Goal: Task Accomplishment & Management: Manage account settings

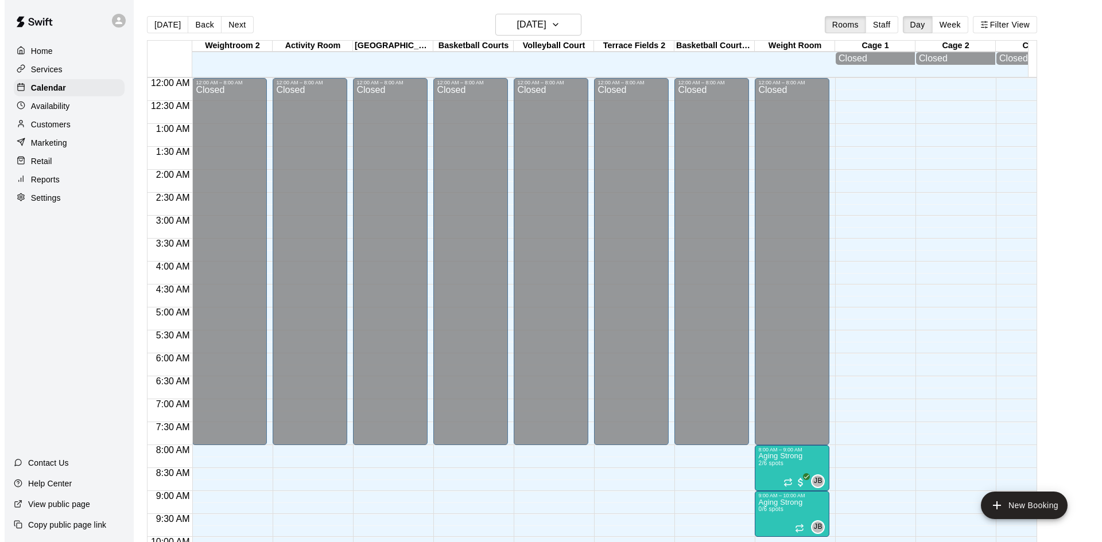
scroll to position [588, 0]
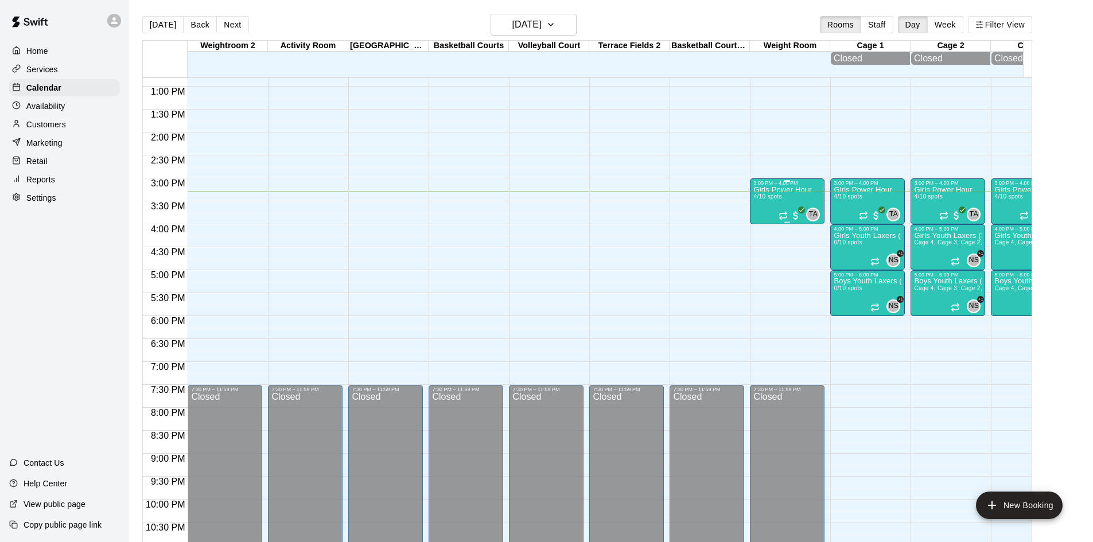
click at [780, 190] on p "Girls Power Hour" at bounding box center [782, 190] width 58 height 0
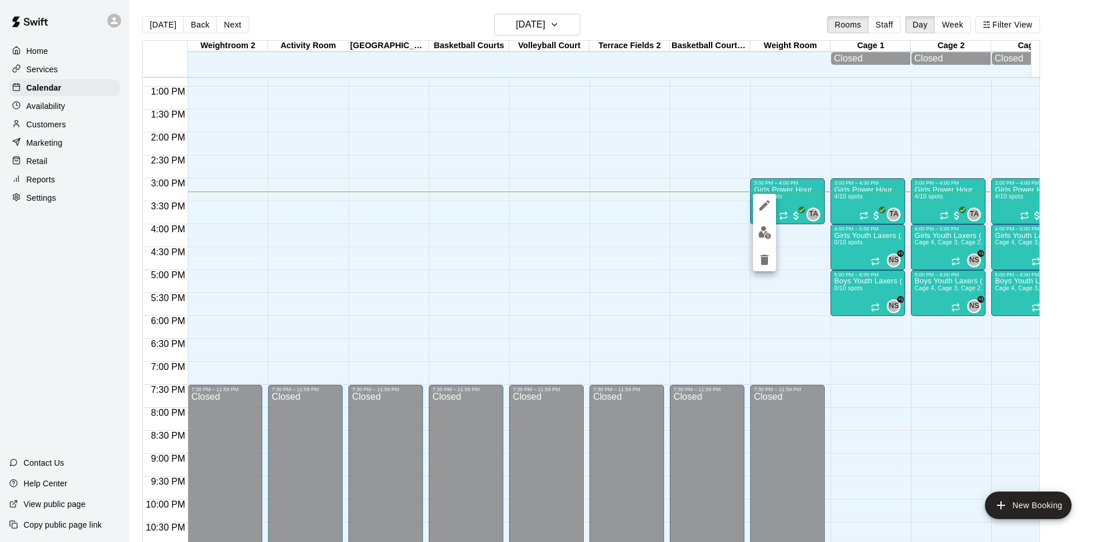
click at [761, 228] on img "edit" at bounding box center [764, 232] width 13 height 13
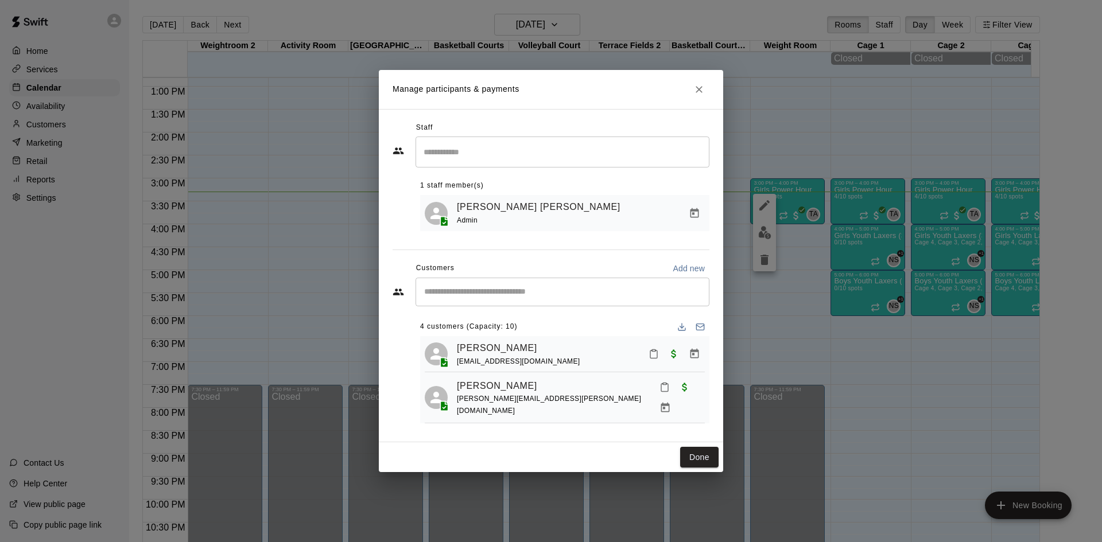
scroll to position [57, 0]
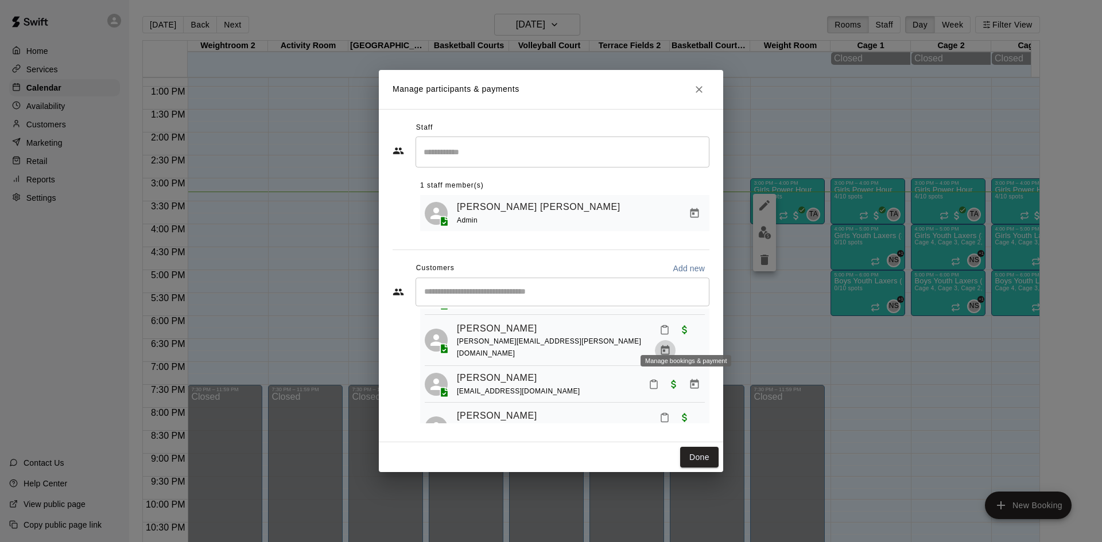
click at [671, 345] on icon "Manage bookings & payment" at bounding box center [664, 350] width 11 height 11
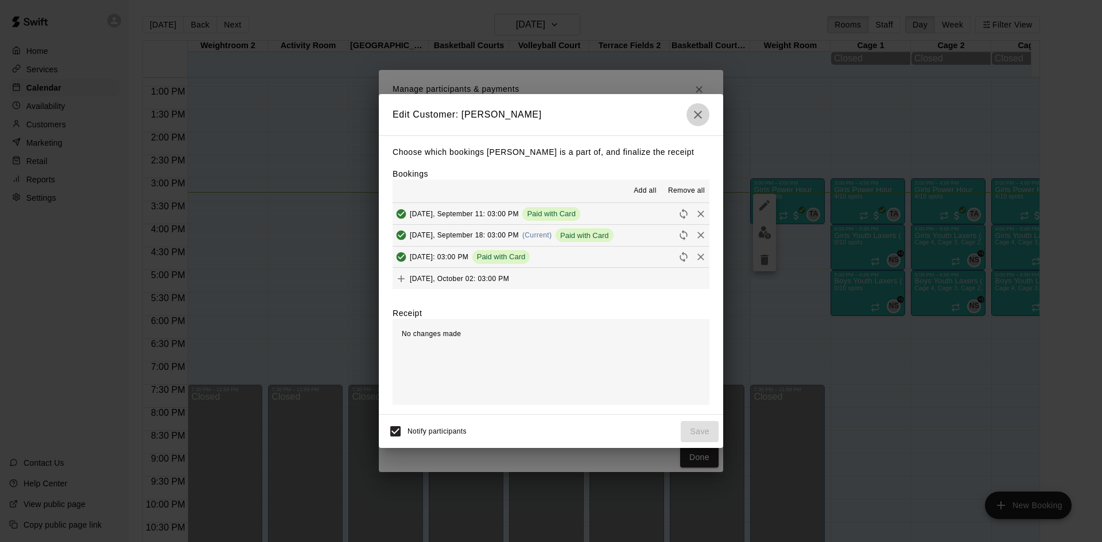
click at [701, 119] on icon "button" at bounding box center [698, 115] width 14 height 14
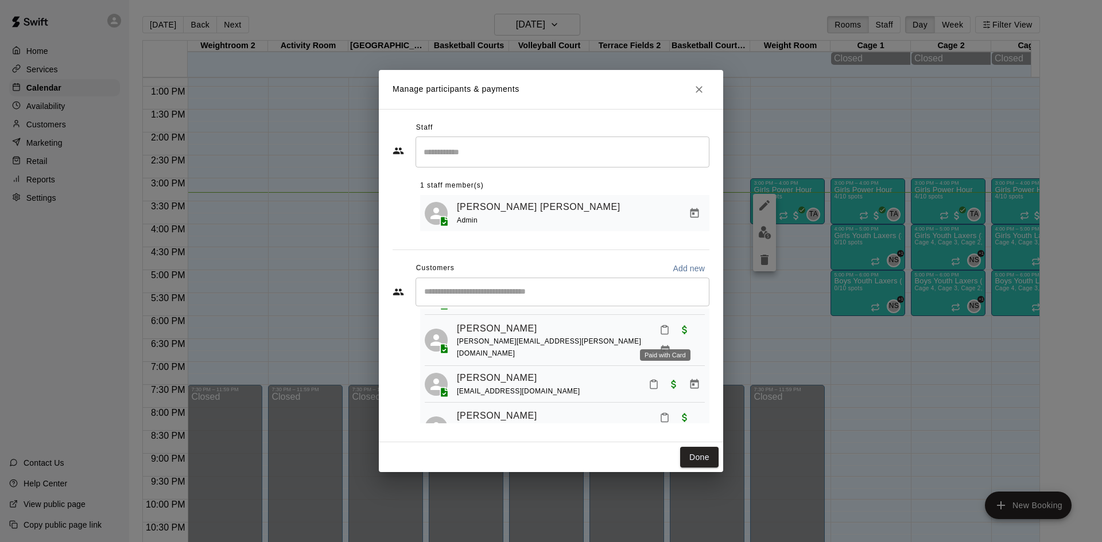
click at [674, 335] on span "Paid with Card" at bounding box center [684, 330] width 21 height 10
click at [671, 345] on icon "Manage bookings & payment" at bounding box center [664, 350] width 11 height 11
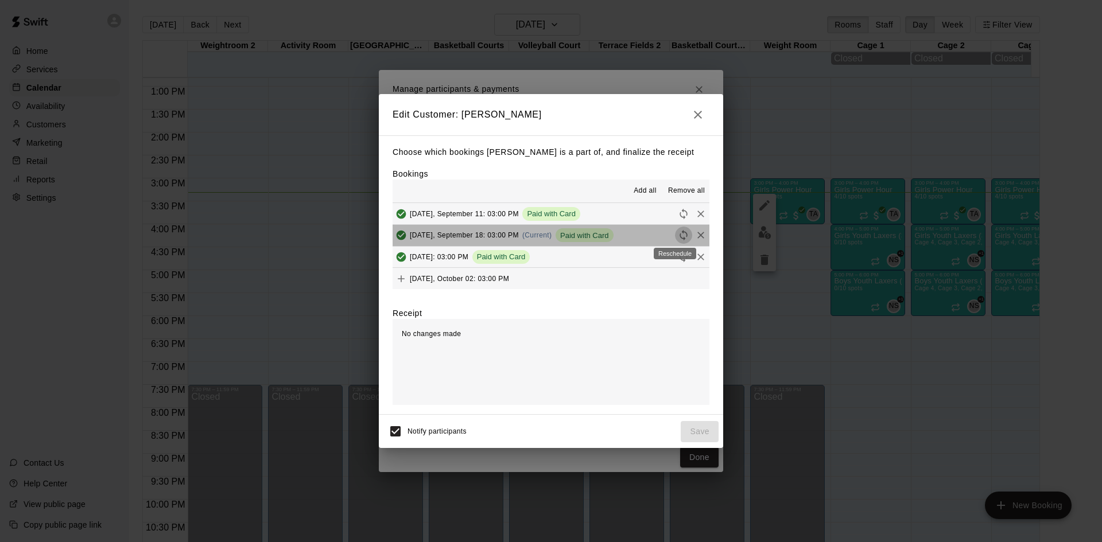
click at [680, 235] on icon "Reschedule" at bounding box center [683, 235] width 11 height 11
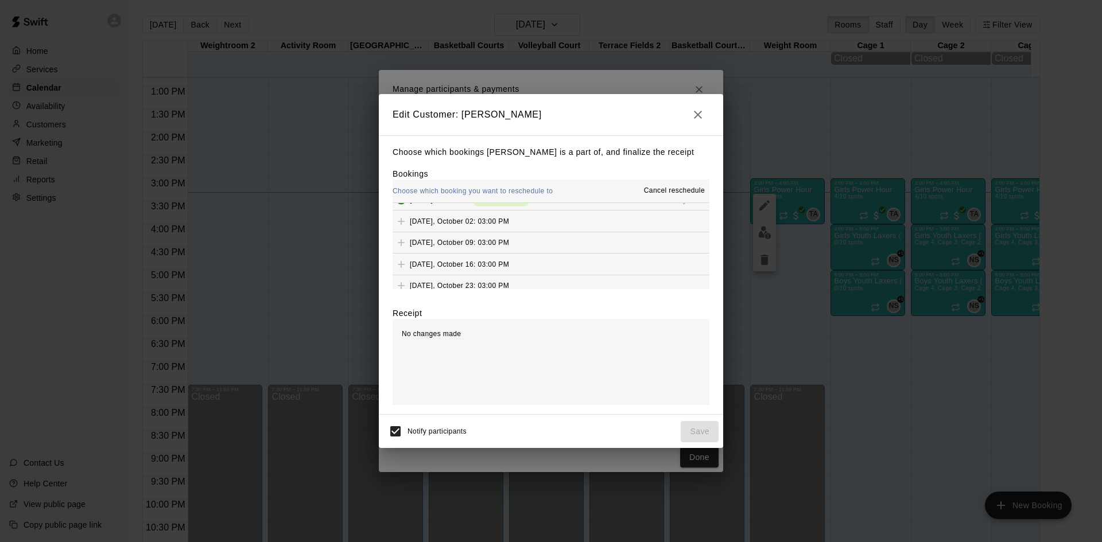
scroll to position [0, 0]
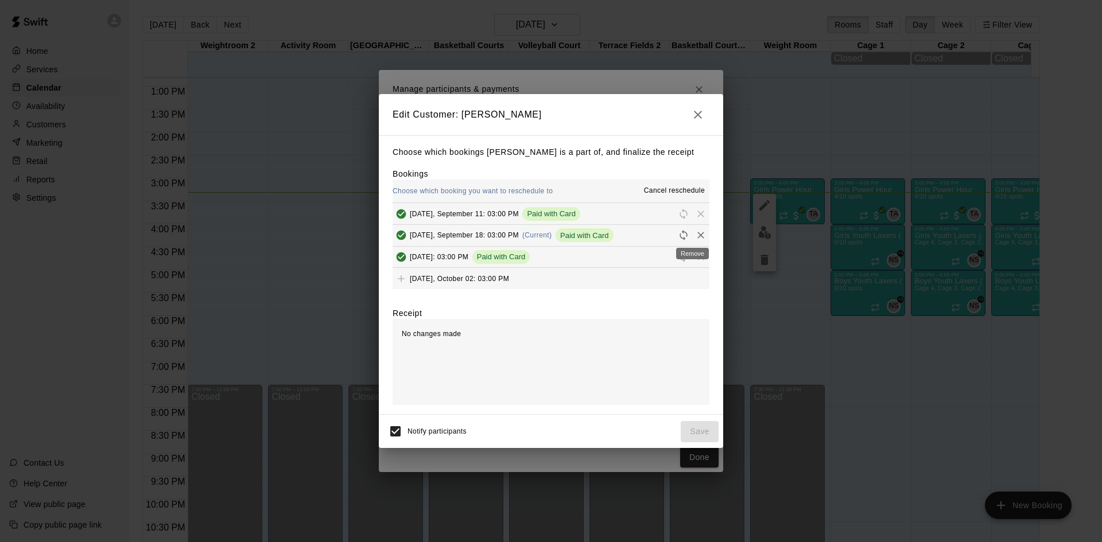
click at [695, 234] on icon "Remove" at bounding box center [700, 235] width 11 height 11
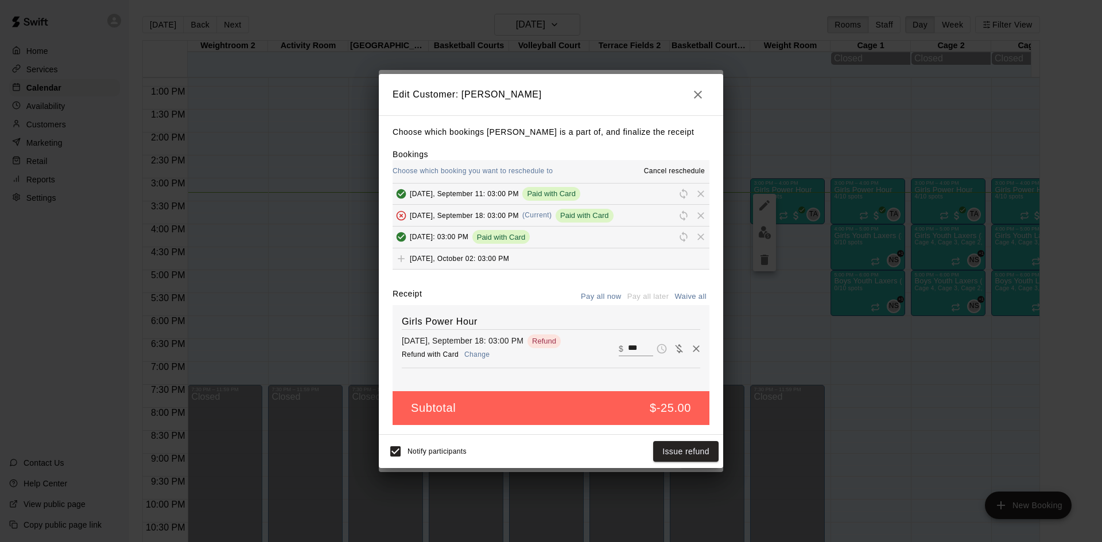
click at [480, 354] on button "Change" at bounding box center [476, 355] width 37 height 17
click at [700, 452] on button "Issue refund" at bounding box center [685, 451] width 65 height 21
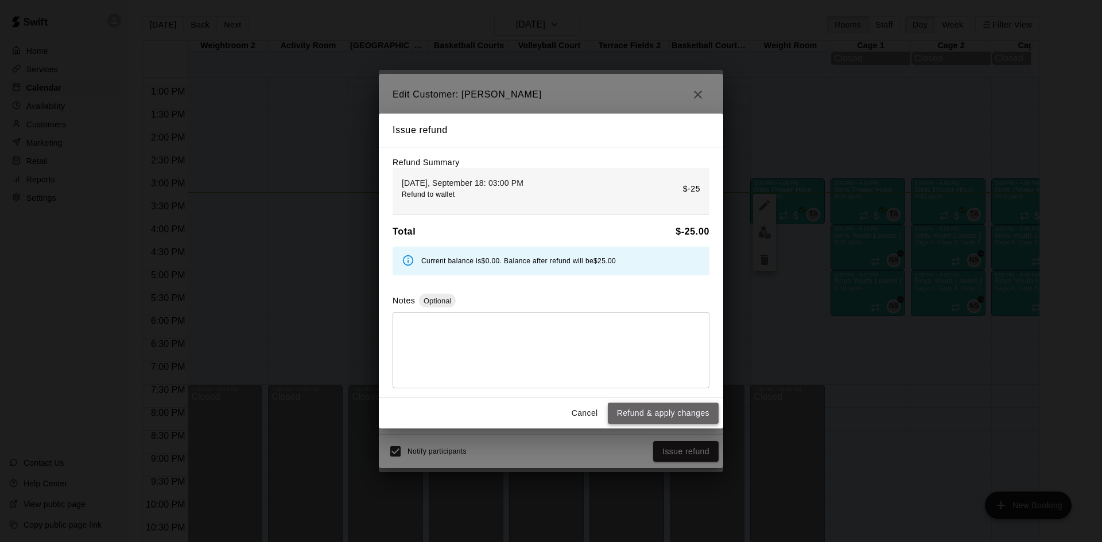
click at [675, 415] on button "Refund & apply changes" at bounding box center [663, 413] width 111 height 21
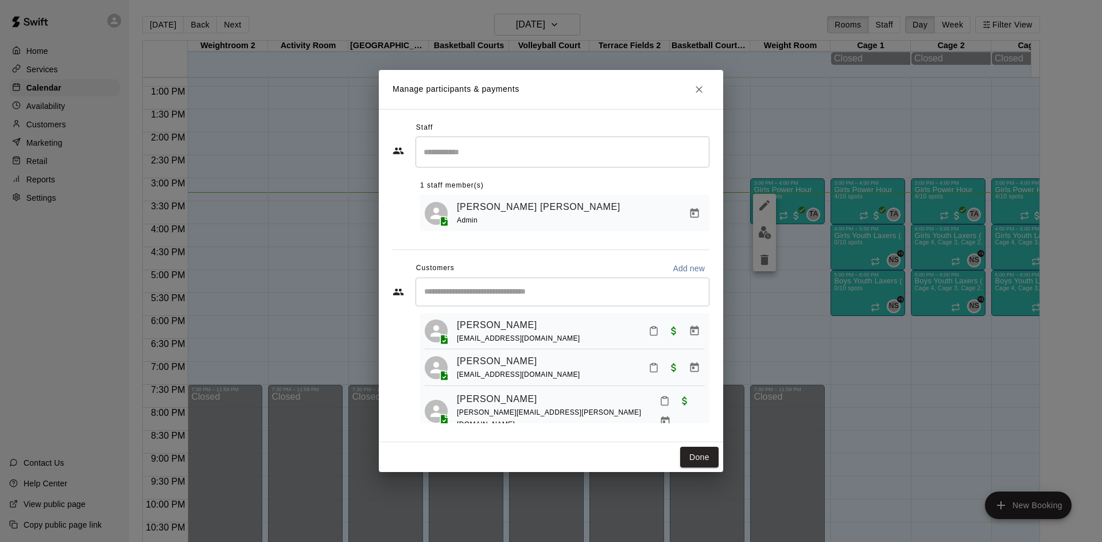
scroll to position [32, 0]
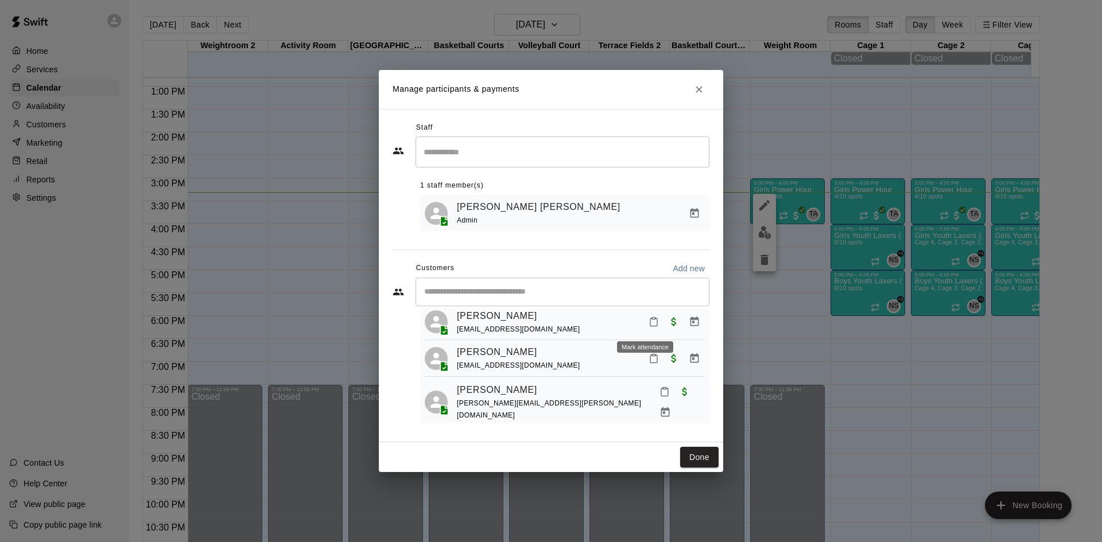
click at [648, 327] on icon "Mark attendance" at bounding box center [653, 322] width 10 height 10
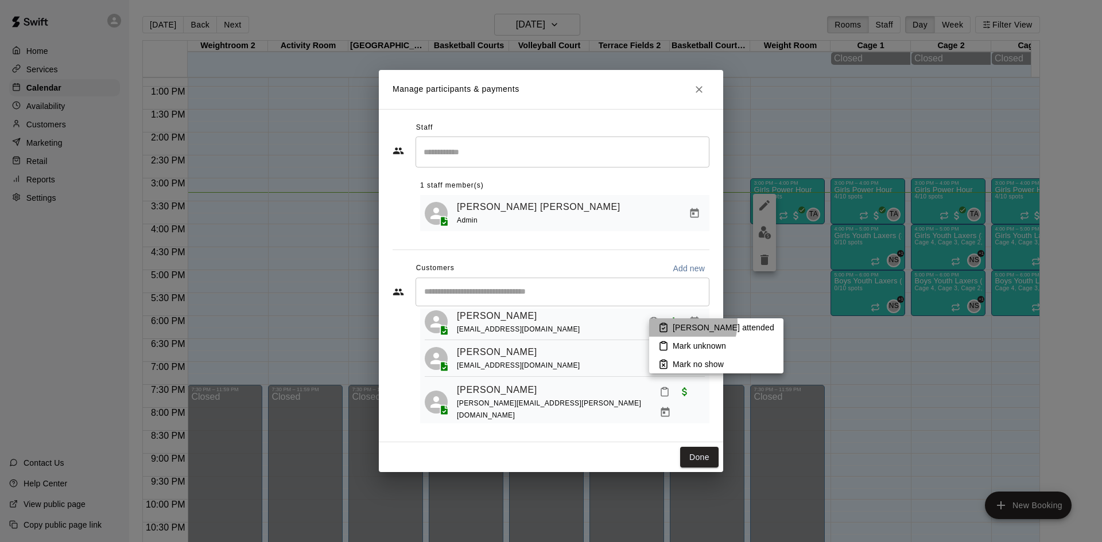
click at [683, 323] on p "[PERSON_NAME] attended" at bounding box center [724, 327] width 102 height 11
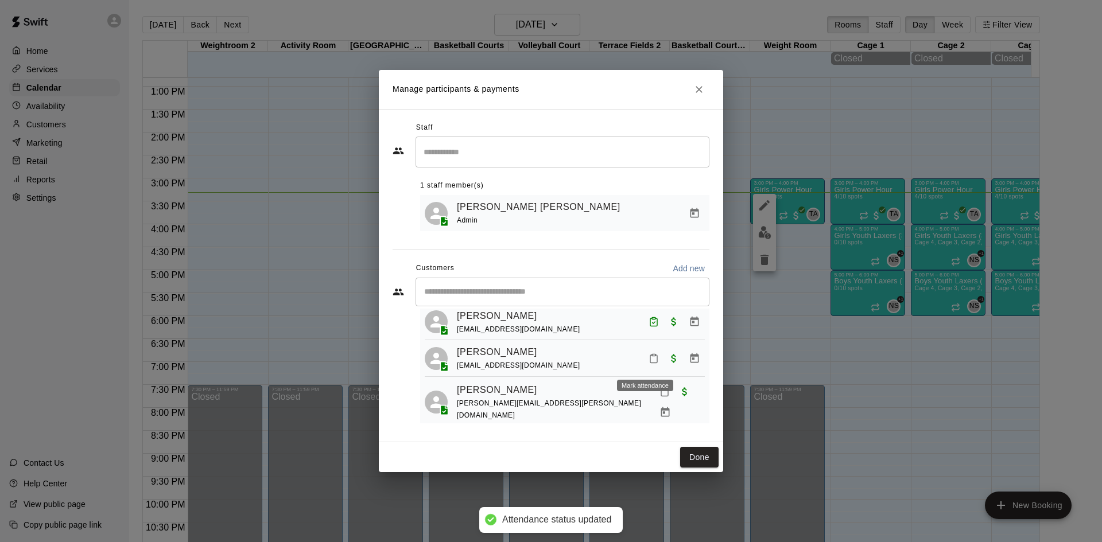
click at [648, 359] on icon "Mark attendance" at bounding box center [653, 358] width 10 height 10
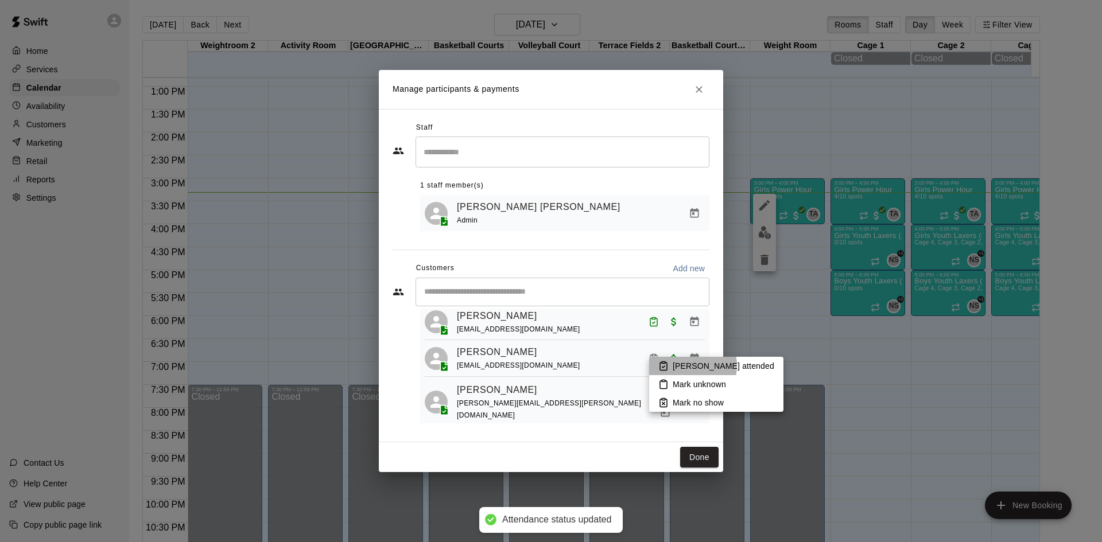
click at [686, 366] on p "[PERSON_NAME] attended" at bounding box center [724, 365] width 102 height 11
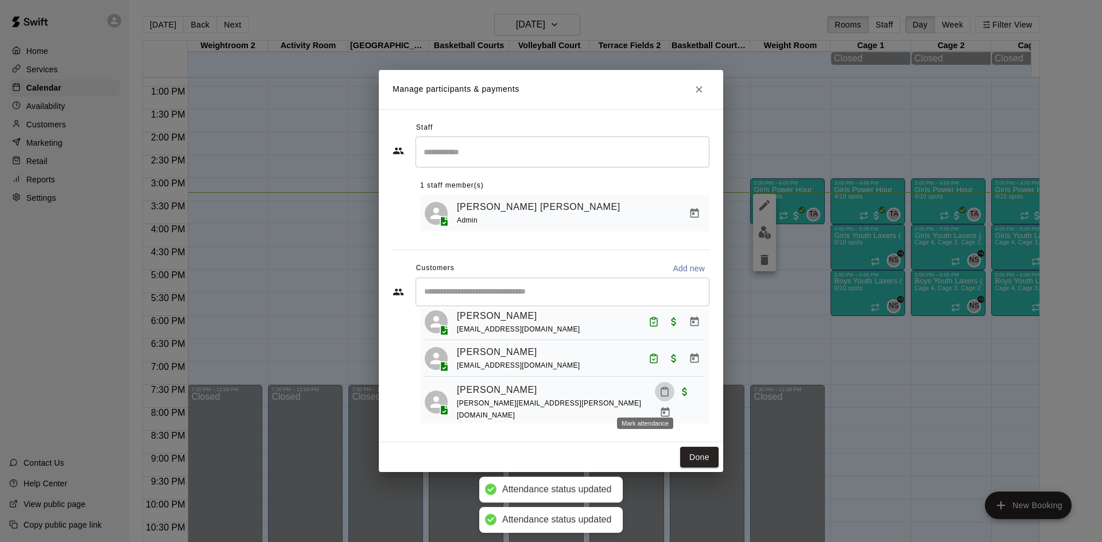
click at [655, 402] on button "Mark attendance" at bounding box center [665, 392] width 20 height 20
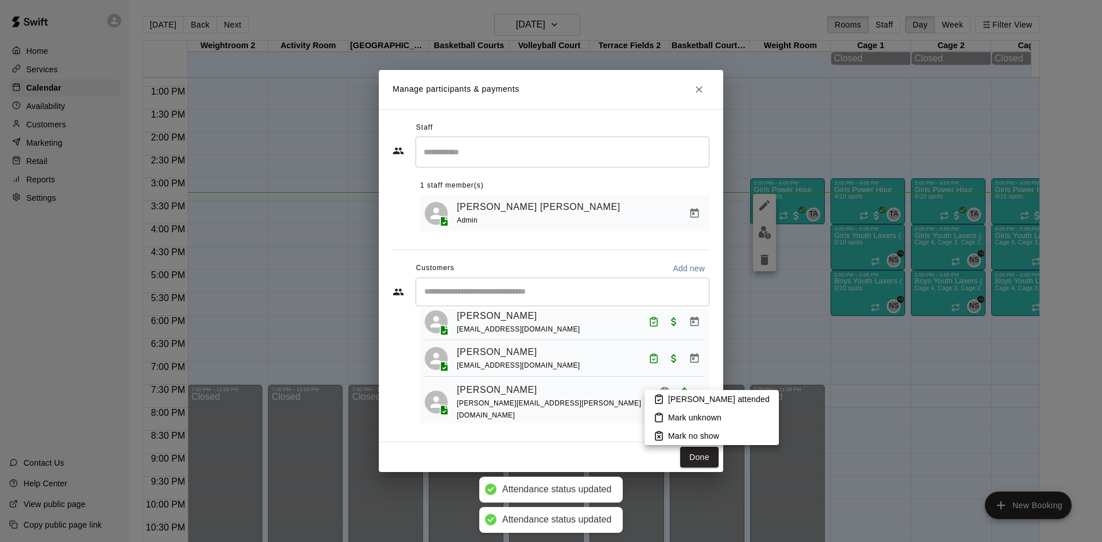
click at [680, 396] on p "[PERSON_NAME] attended" at bounding box center [719, 399] width 102 height 11
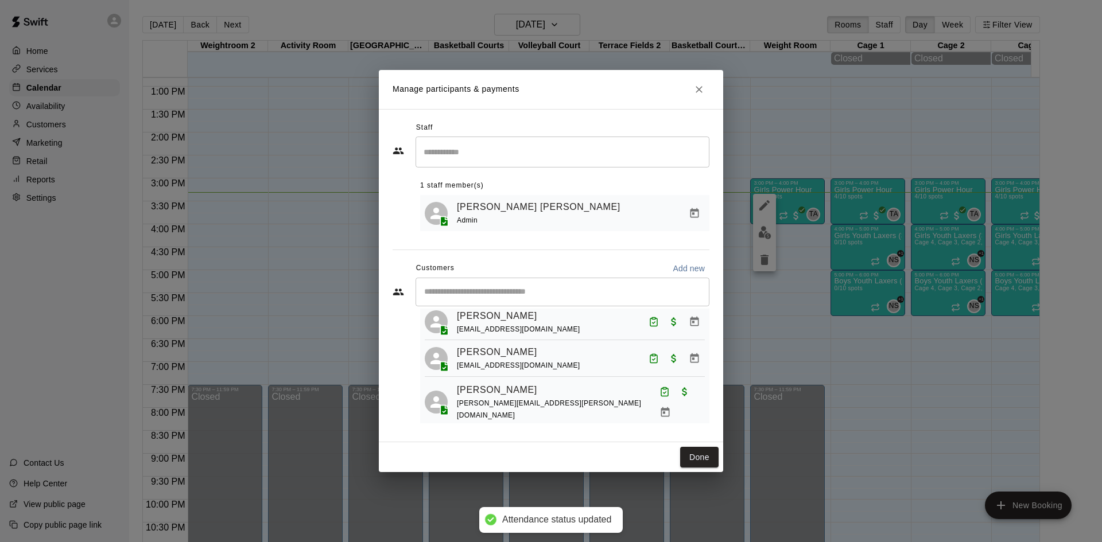
drag, startPoint x: 465, startPoint y: 151, endPoint x: 472, endPoint y: 143, distance: 10.2
click at [465, 151] on input "Search staff" at bounding box center [562, 152] width 283 height 20
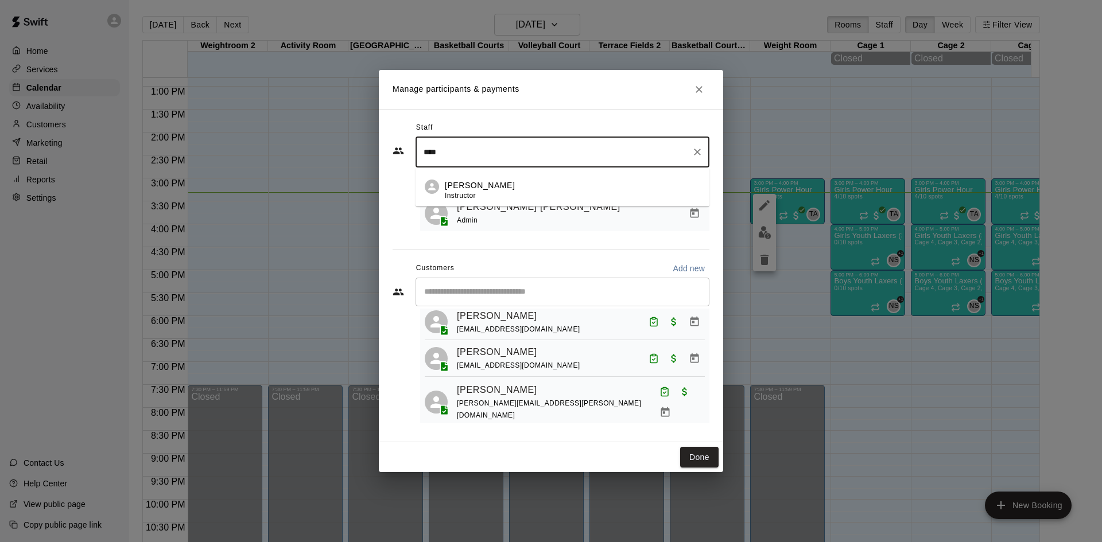
click at [488, 180] on p "[PERSON_NAME]" at bounding box center [480, 186] width 70 height 12
type input "****"
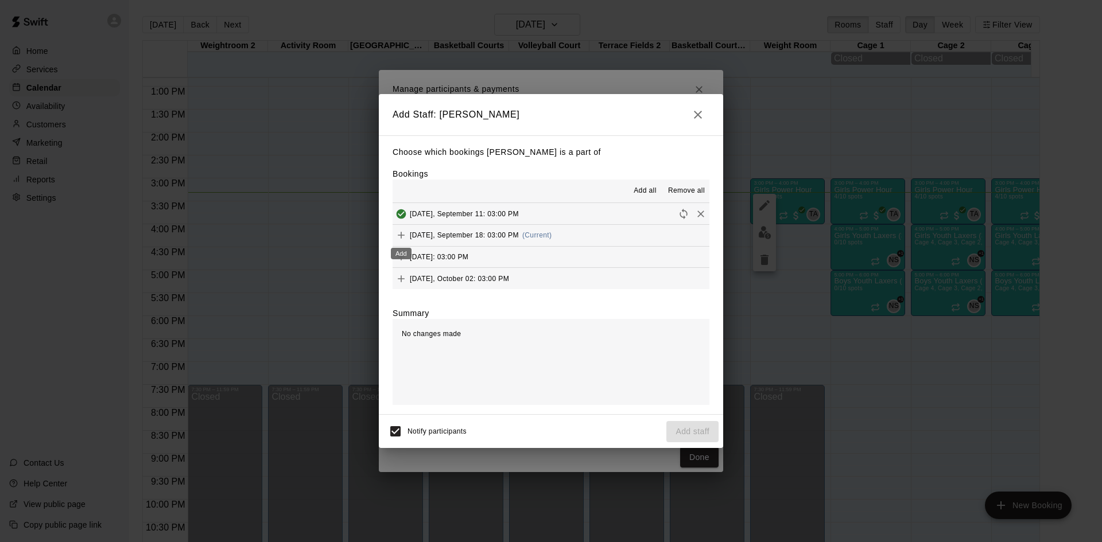
click at [406, 235] on icon "Add" at bounding box center [400, 235] width 11 height 11
click at [395, 258] on icon "Add" at bounding box center [400, 256] width 11 height 11
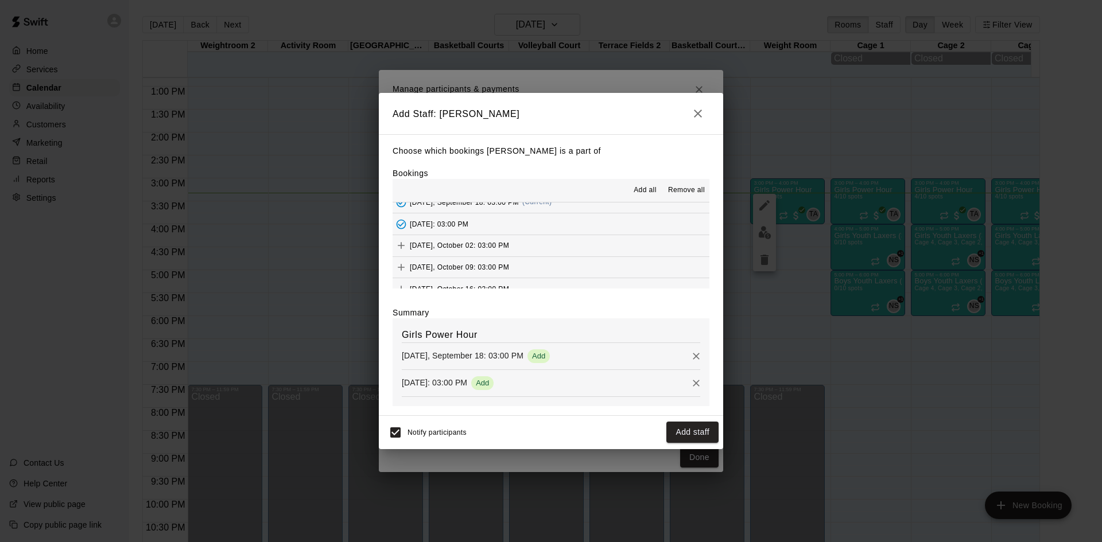
scroll to position [57, 0]
click at [691, 431] on button "Add staff" at bounding box center [692, 432] width 52 height 21
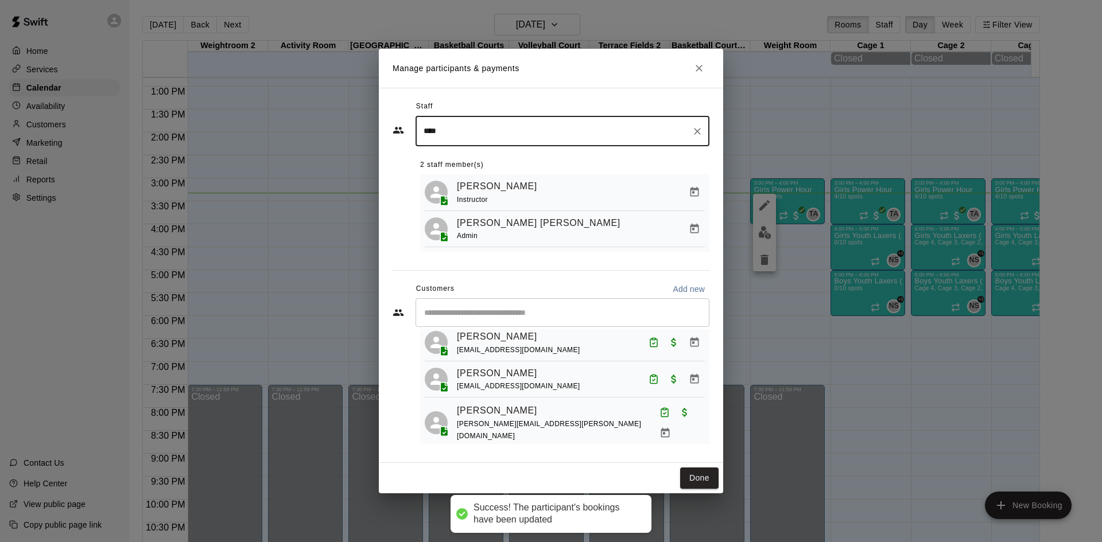
drag, startPoint x: 511, startPoint y: 133, endPoint x: 298, endPoint y: 135, distance: 212.9
click at [298, 137] on div "Manage participants & payments Staff **** ​ 2 staff member(s) [PERSON_NAME] Ins…" at bounding box center [551, 271] width 1102 height 542
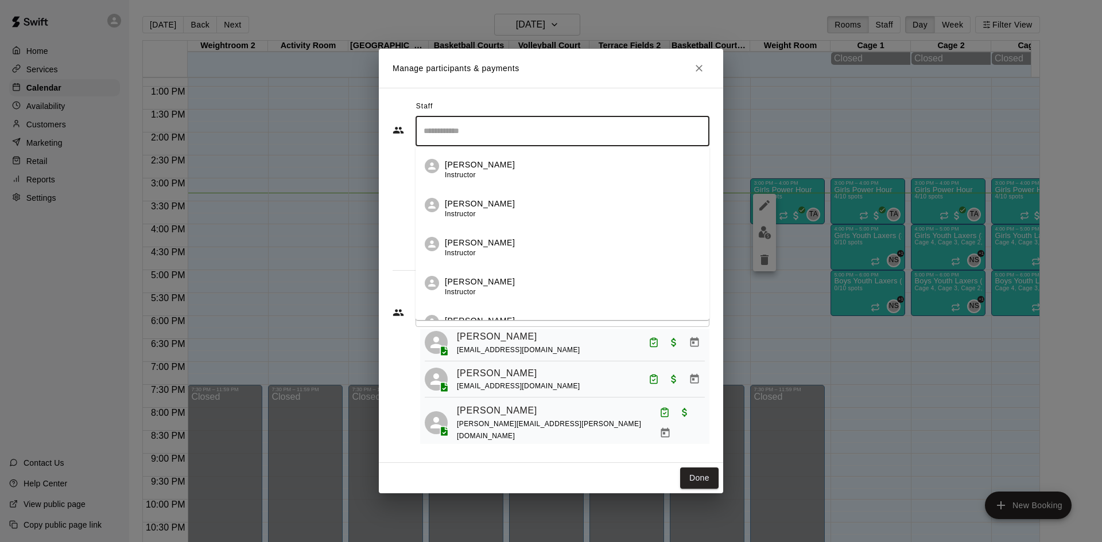
click at [397, 172] on div "​ [PERSON_NAME] Instructor [PERSON_NAME] Instructor [PERSON_NAME] Instructor [P…" at bounding box center [551, 184] width 317 height 136
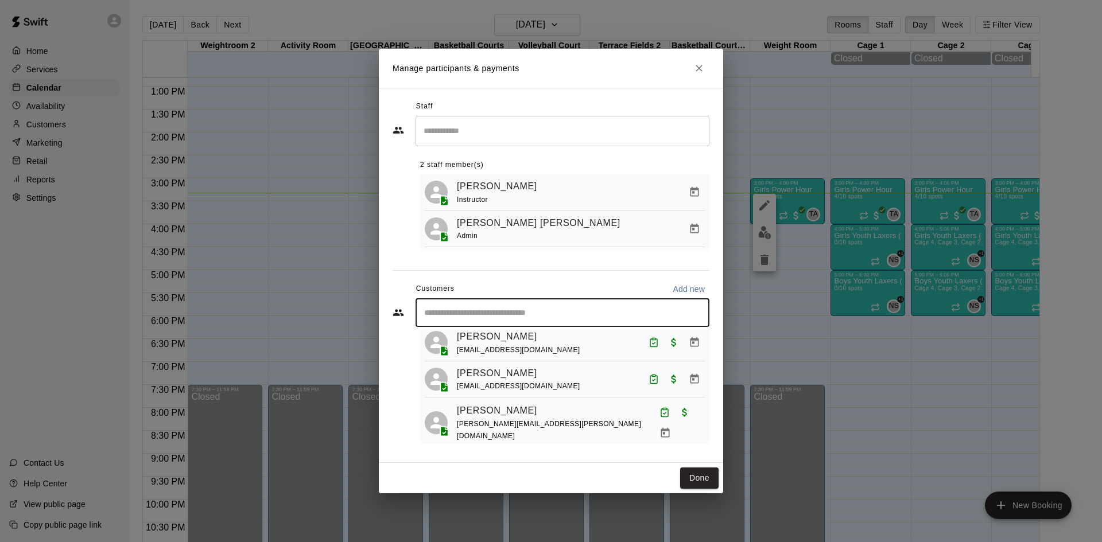
click at [484, 315] on input "Start typing to search customers..." at bounding box center [562, 312] width 283 height 11
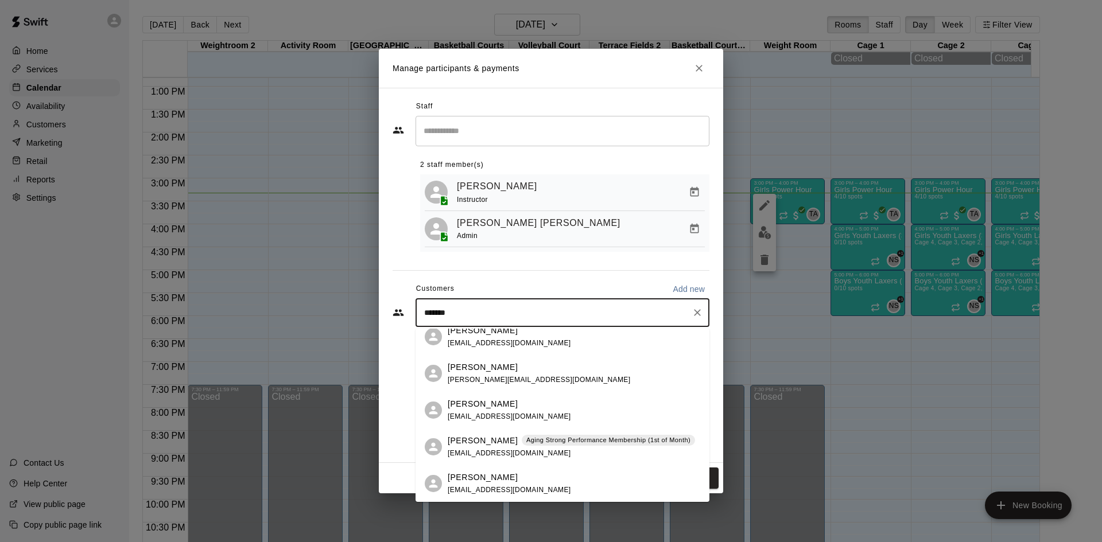
scroll to position [0, 0]
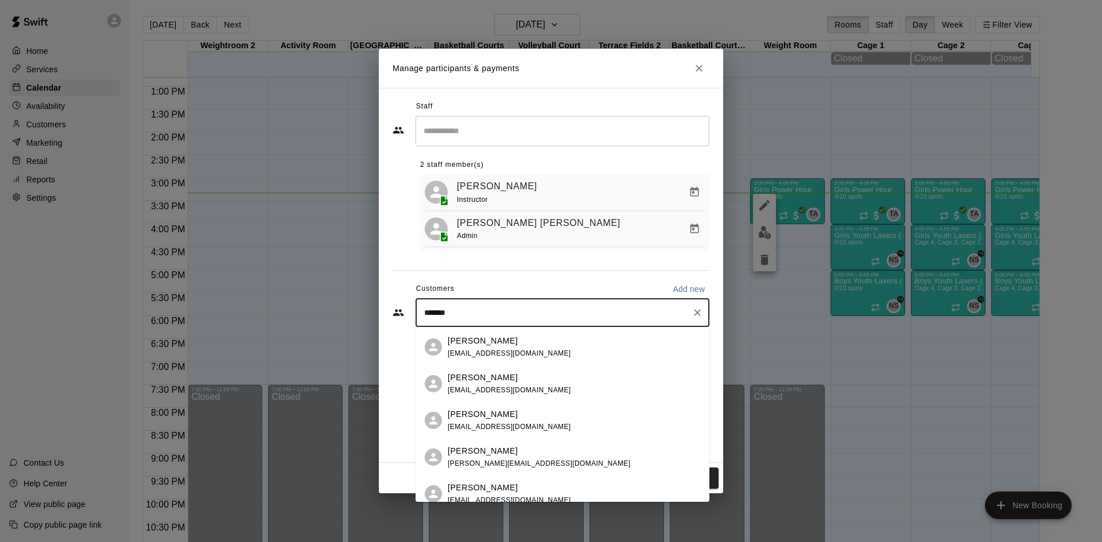
type input "********"
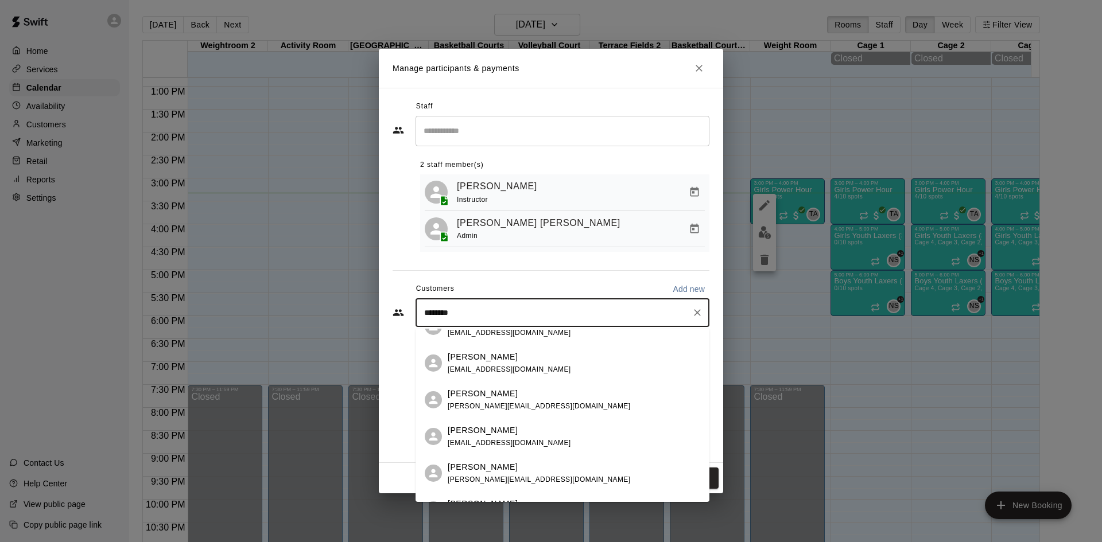
scroll to position [115, 0]
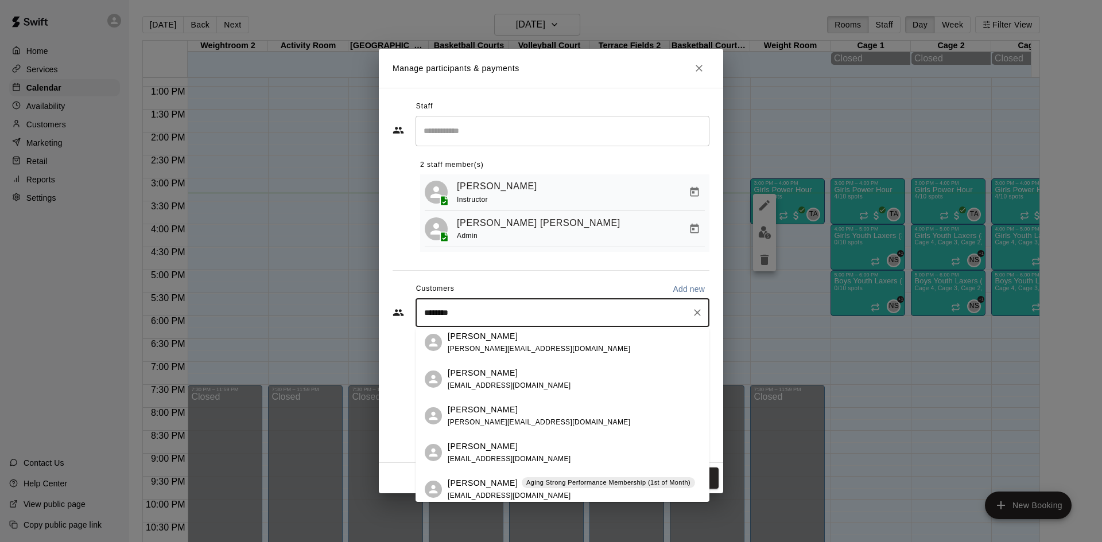
click at [509, 411] on p "[PERSON_NAME]" at bounding box center [483, 410] width 70 height 12
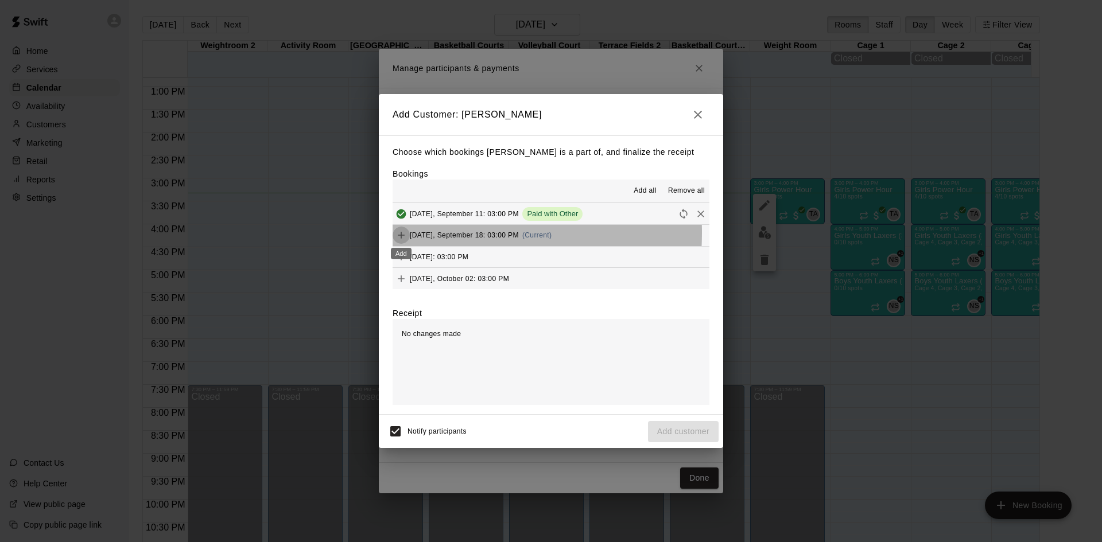
click at [401, 234] on icon "Add" at bounding box center [400, 235] width 11 height 11
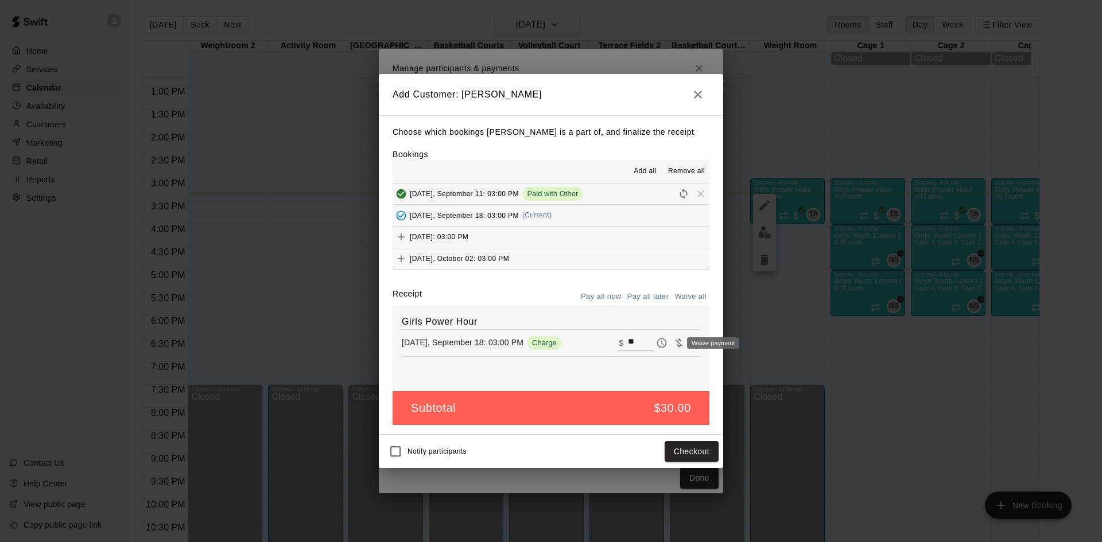
click at [673, 343] on icon "Waive payment" at bounding box center [678, 342] width 11 height 11
type input "*"
click at [708, 450] on button "Add customer" at bounding box center [683, 451] width 71 height 21
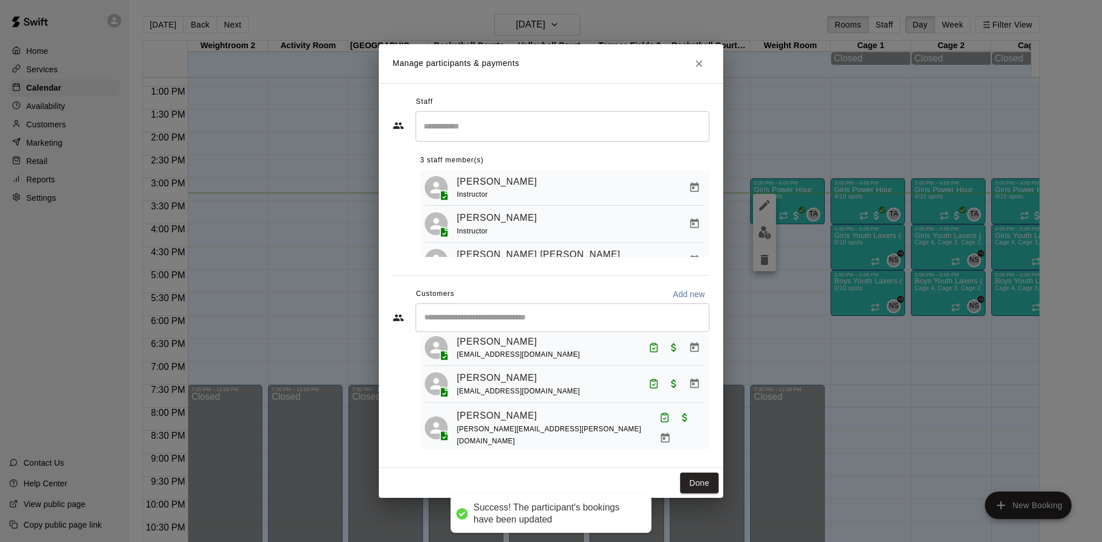
click at [489, 318] on input "Start typing to search customers..." at bounding box center [562, 317] width 283 height 11
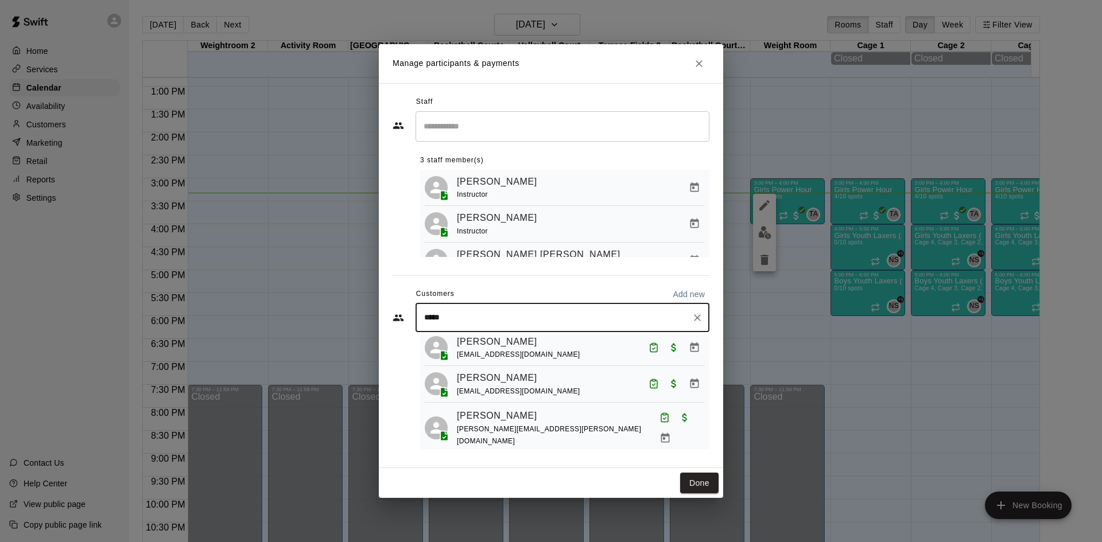
type input "******"
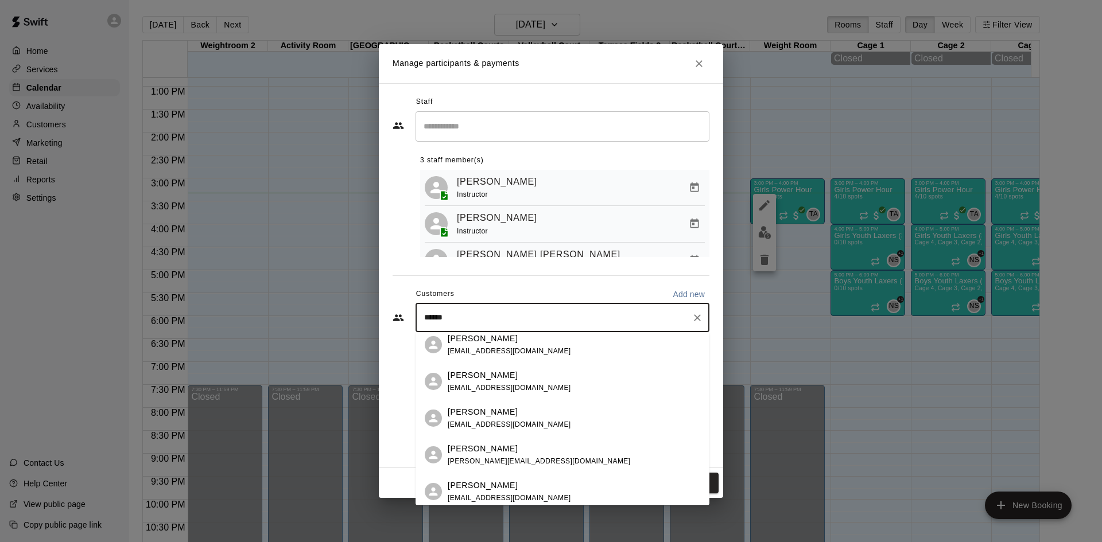
scroll to position [84, 0]
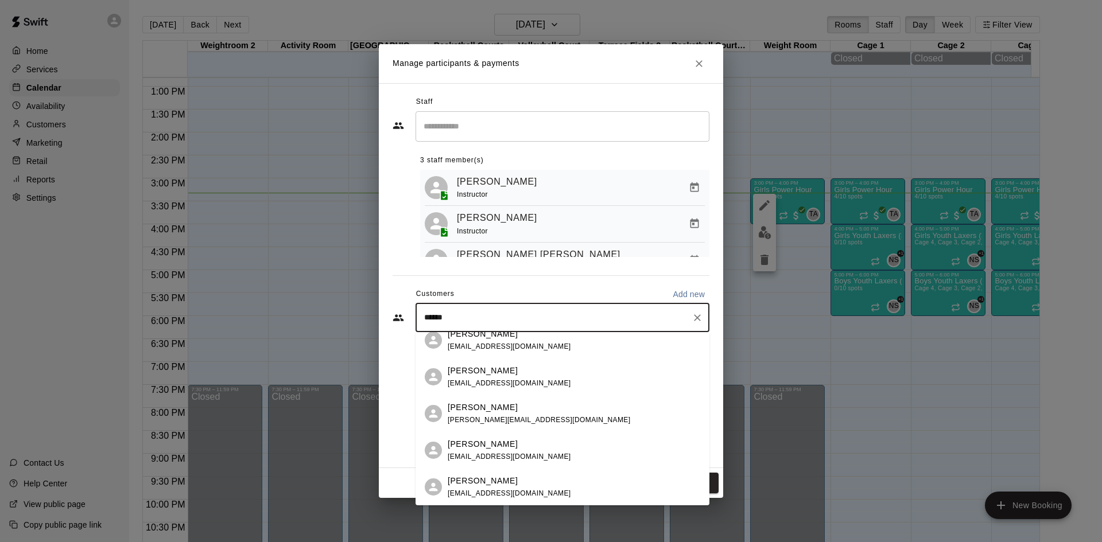
click at [481, 449] on p "[PERSON_NAME]" at bounding box center [483, 444] width 70 height 12
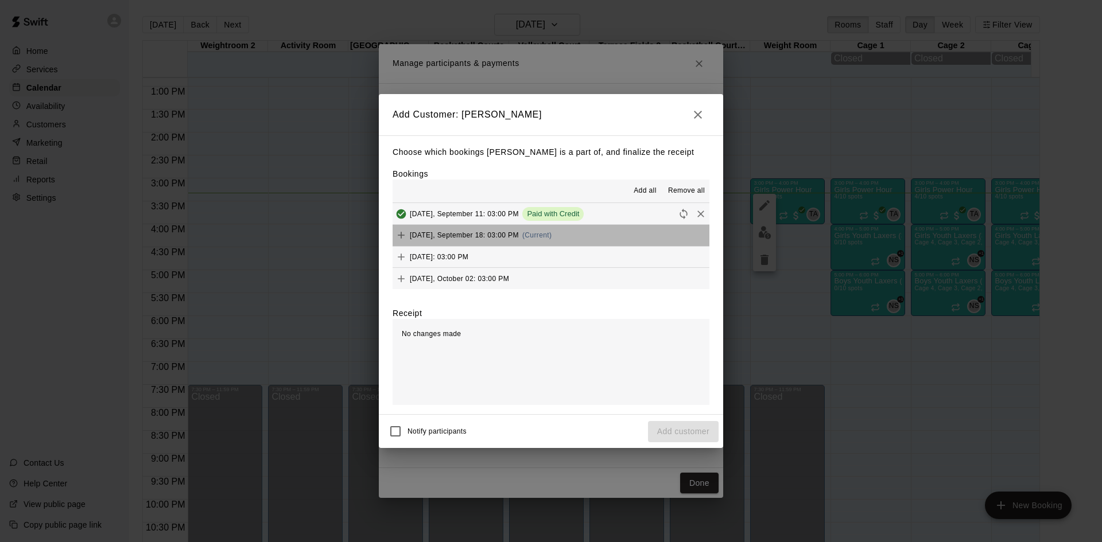
click at [552, 239] on span "(Current)" at bounding box center [537, 235] width 30 height 8
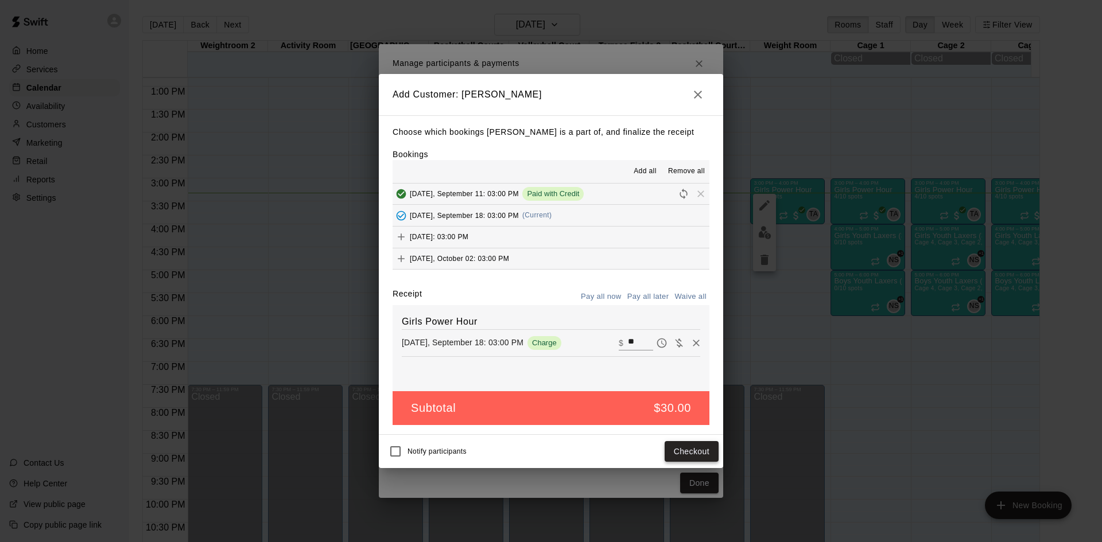
click at [682, 453] on button "Checkout" at bounding box center [692, 451] width 54 height 21
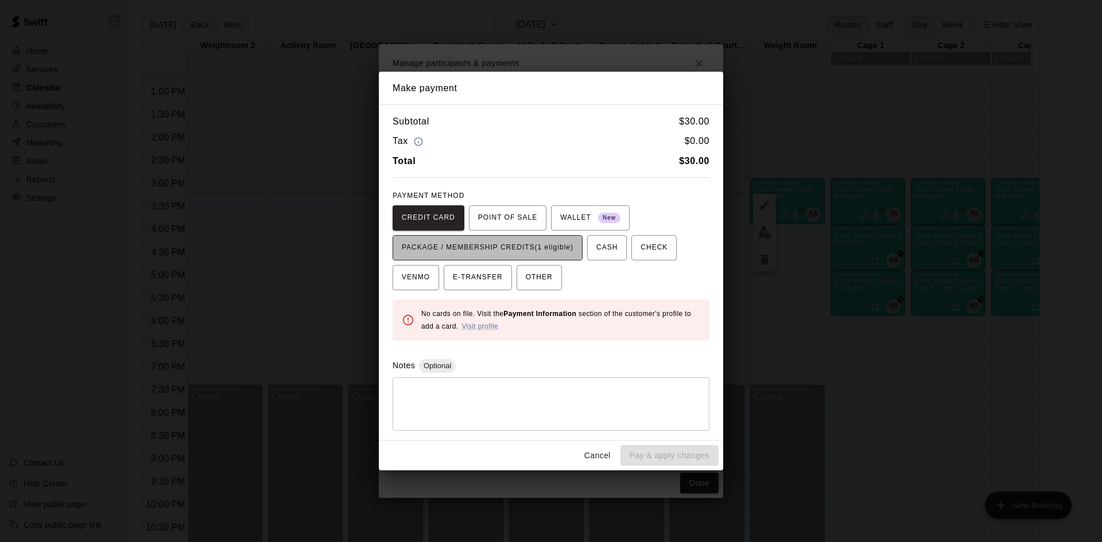
click at [504, 240] on span "PACKAGE / MEMBERSHIP CREDITS (1 eligible)" at bounding box center [488, 248] width 172 height 18
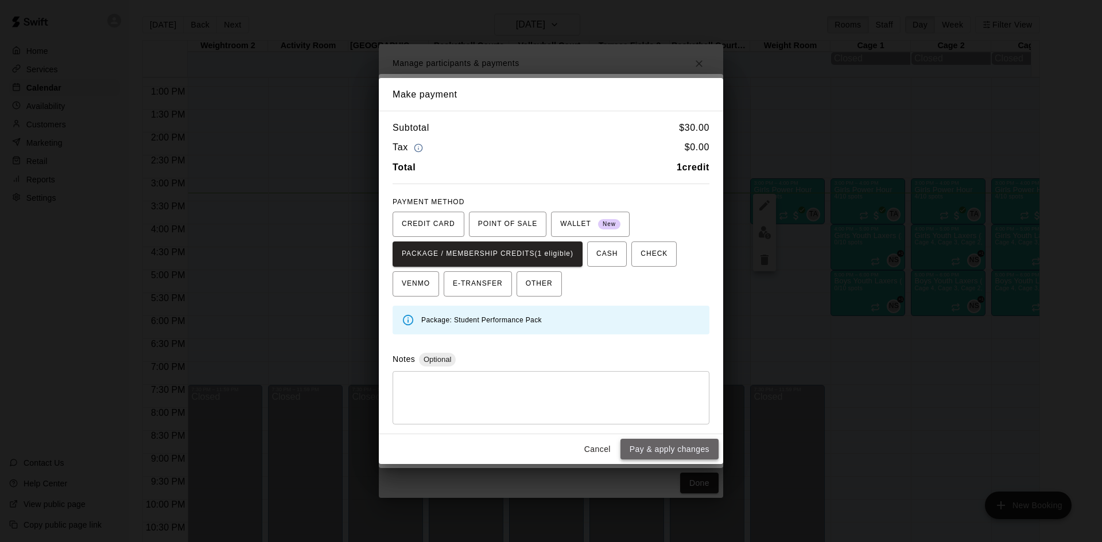
click at [690, 448] on button "Pay & apply changes" at bounding box center [669, 449] width 98 height 21
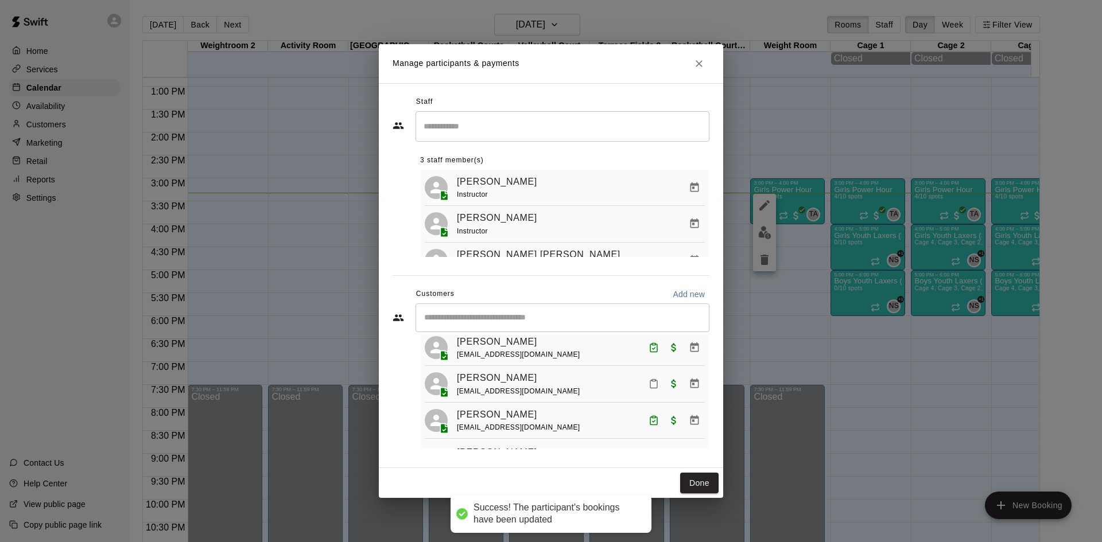
click at [513, 310] on div "​" at bounding box center [562, 318] width 294 height 29
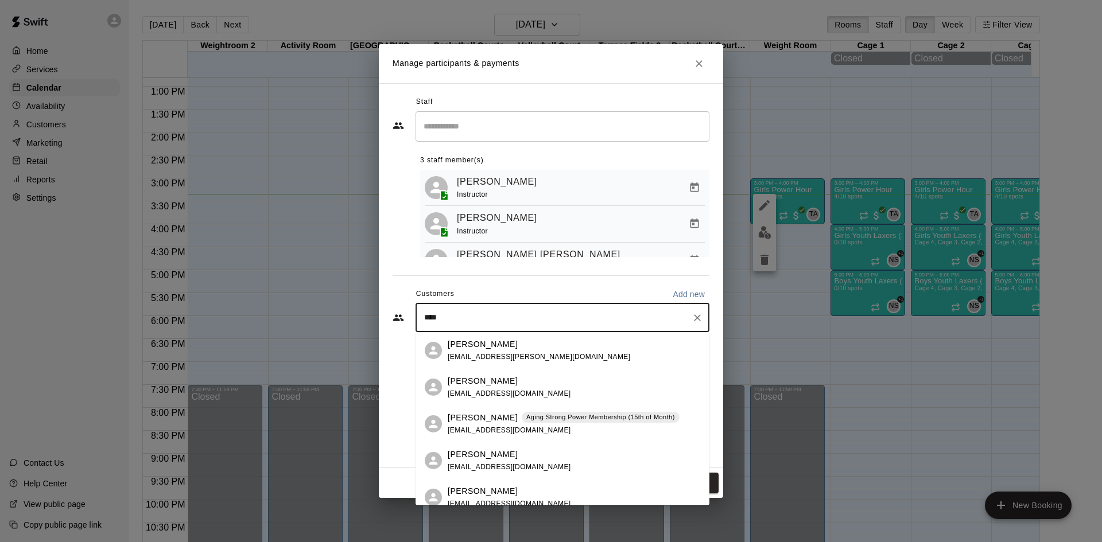
drag, startPoint x: 513, startPoint y: 310, endPoint x: 203, endPoint y: 314, distance: 309.9
click at [206, 314] on div "Manage participants & payments Staff ​ 3 staff member(s) [PERSON_NAME] Instruct…" at bounding box center [551, 271] width 1102 height 542
type input "*"
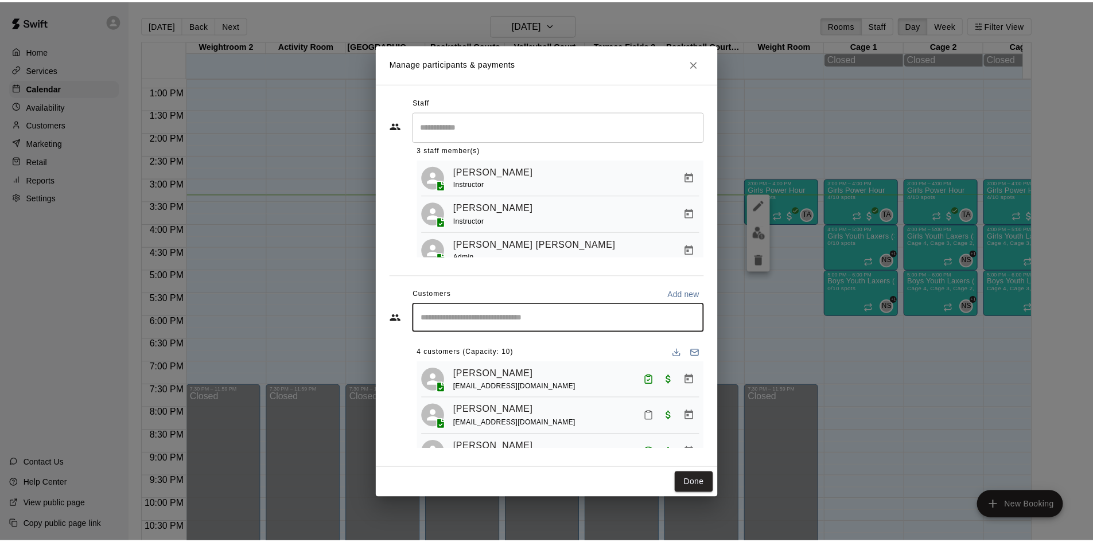
scroll to position [0, 0]
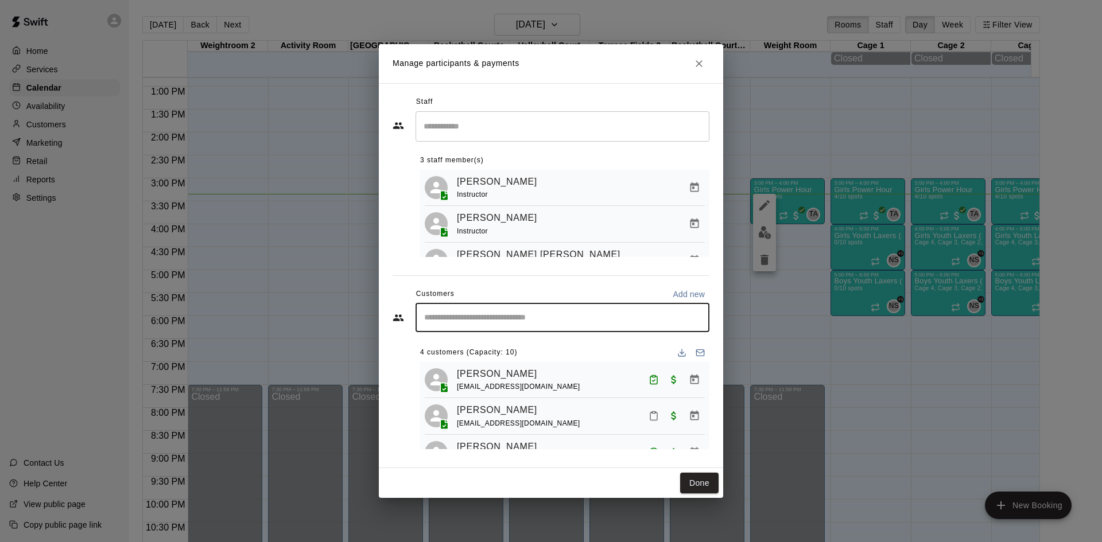
drag, startPoint x: 697, startPoint y: 479, endPoint x: 609, endPoint y: 195, distance: 297.3
click at [697, 479] on button "Done" at bounding box center [699, 483] width 38 height 21
